Goal: Transaction & Acquisition: Obtain resource

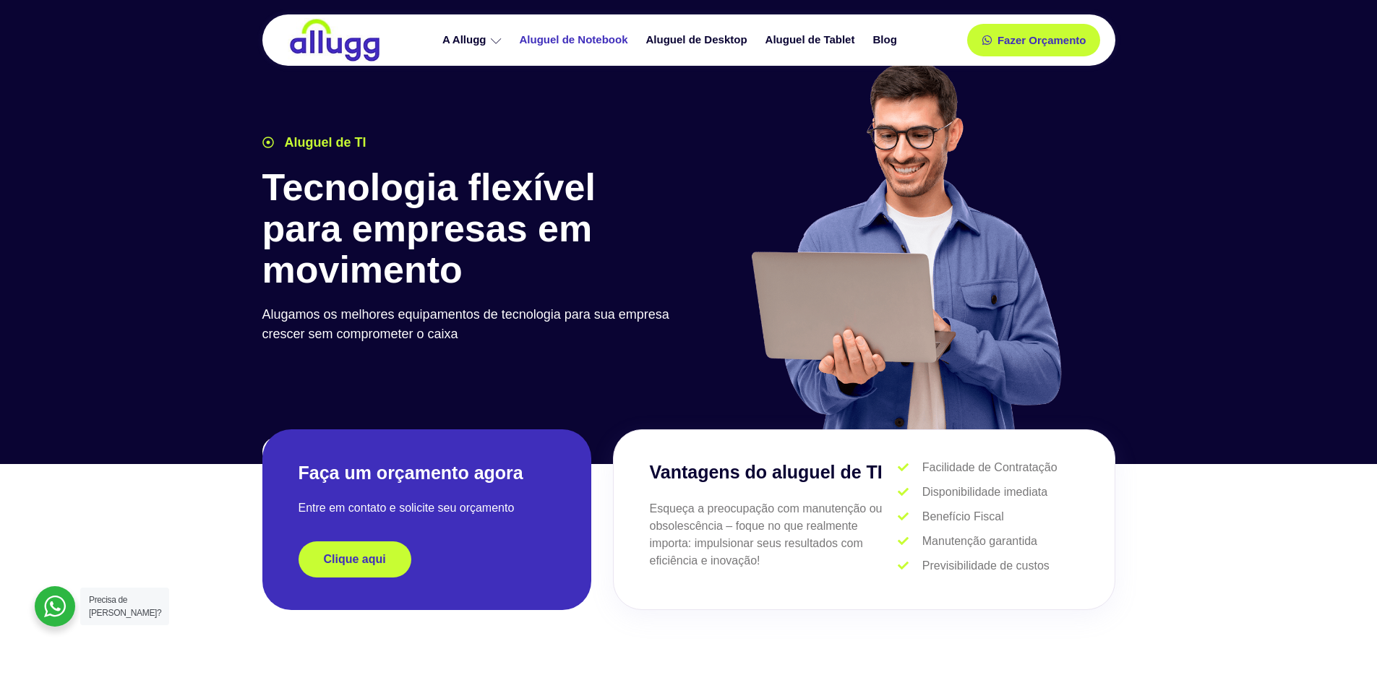
click at [583, 46] on link "Aluguel de Notebook" at bounding box center [576, 39] width 127 height 25
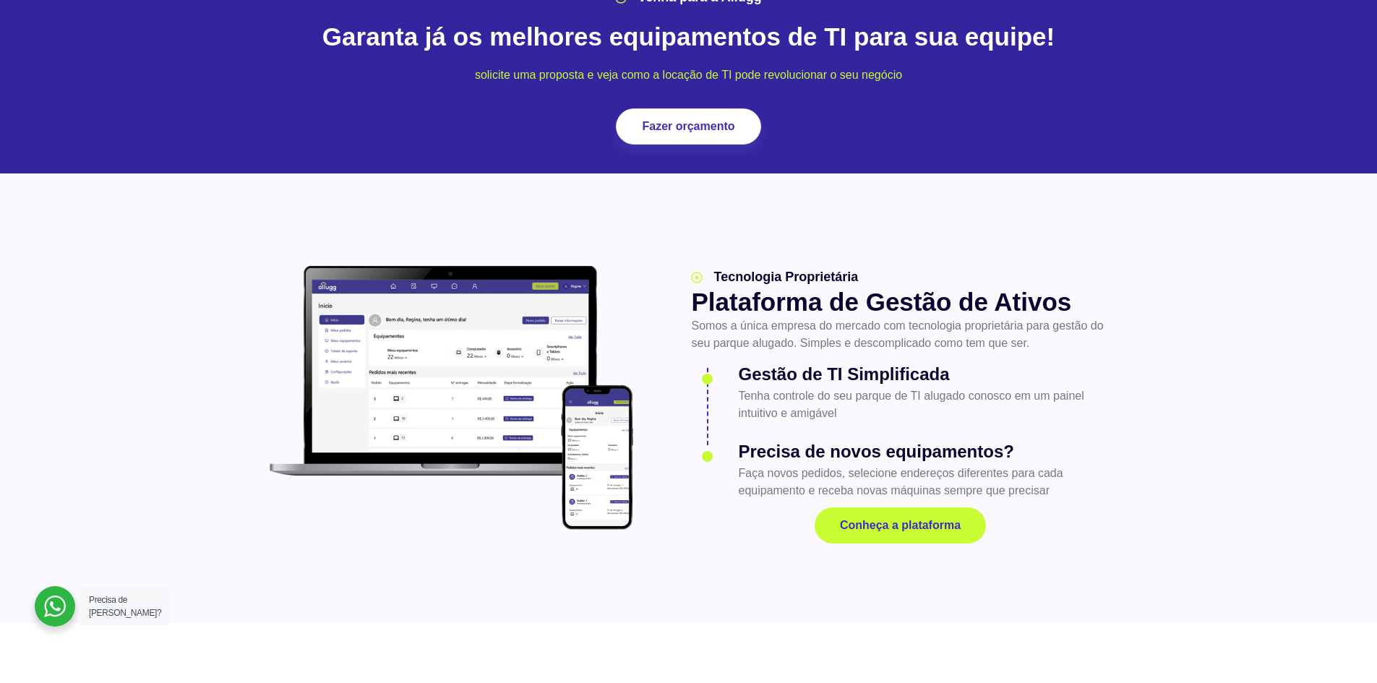
scroll to position [1880, 0]
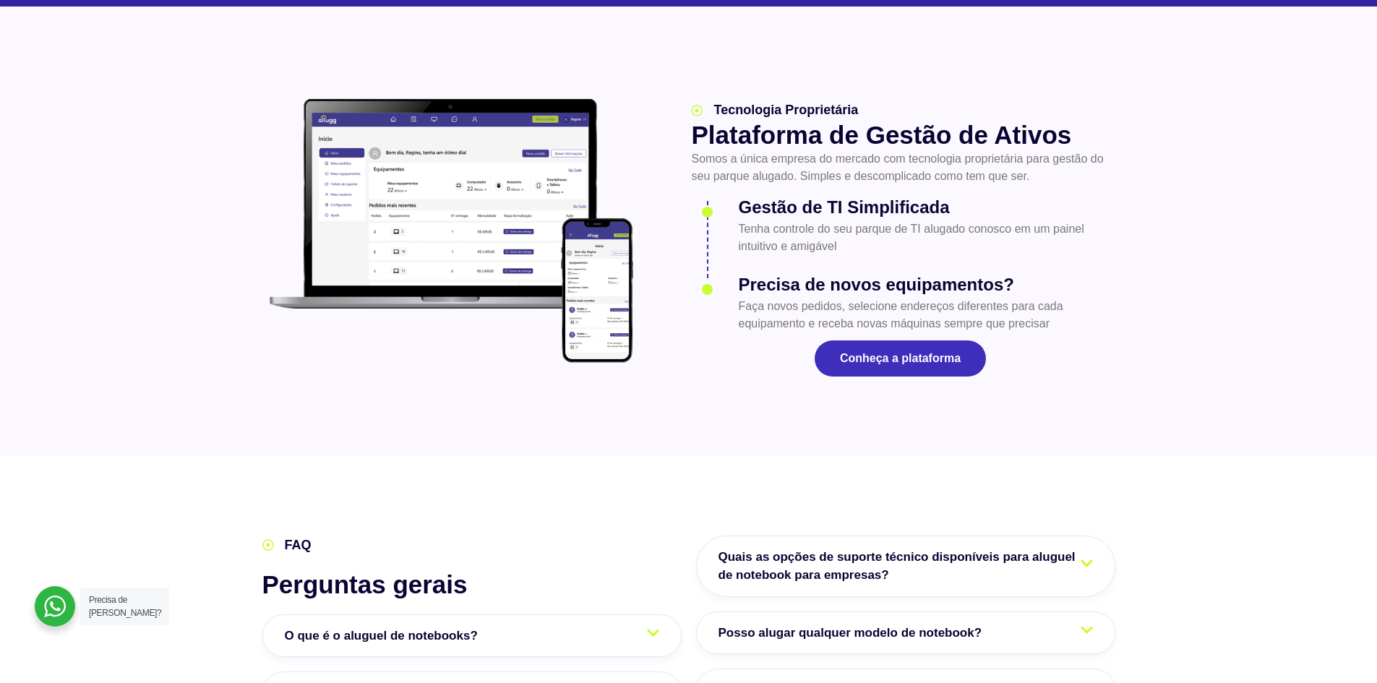
click at [891, 340] on link "Conheça a plataforma" at bounding box center [900, 358] width 171 height 36
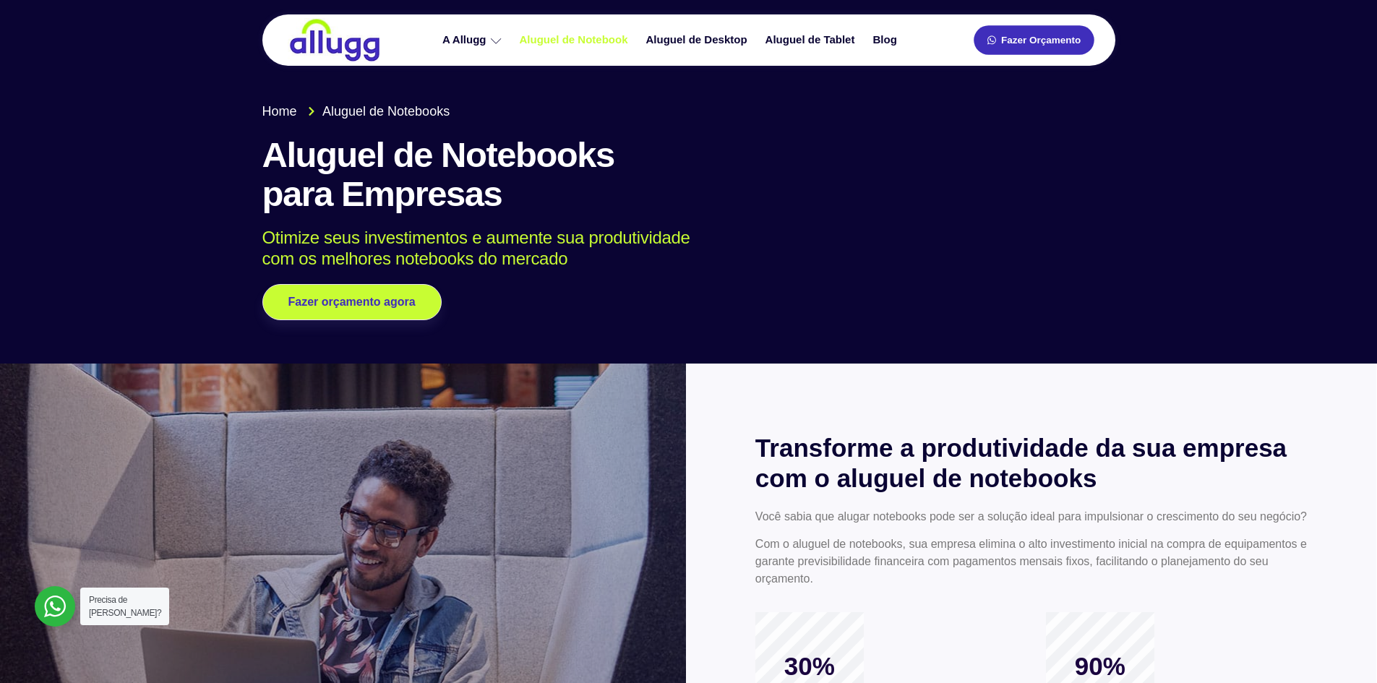
click at [1029, 53] on link "Fazer Orçamento" at bounding box center [1034, 40] width 120 height 30
